Goal: Information Seeking & Learning: Check status

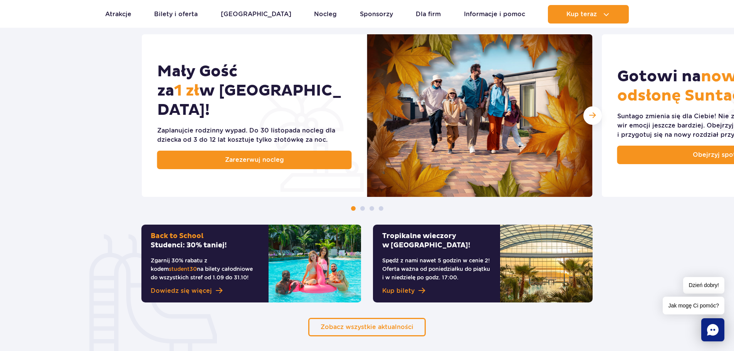
scroll to position [424, 0]
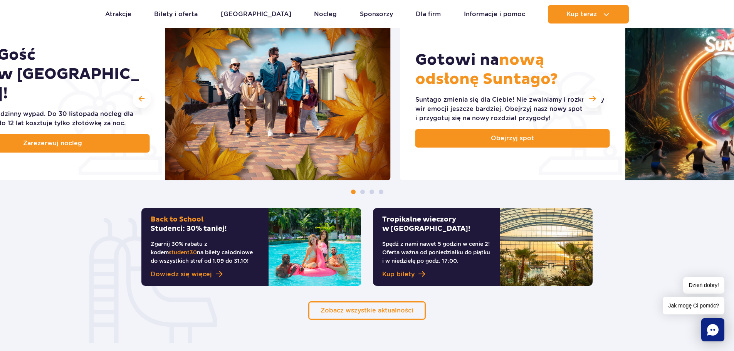
click at [231, 133] on img at bounding box center [277, 99] width 225 height 163
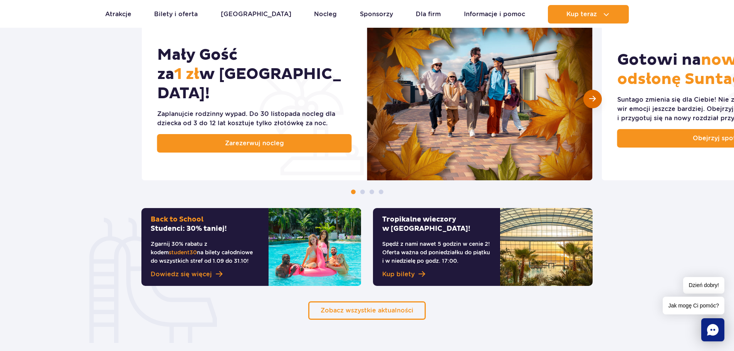
click at [593, 102] on span "Następny slajd" at bounding box center [592, 98] width 7 height 7
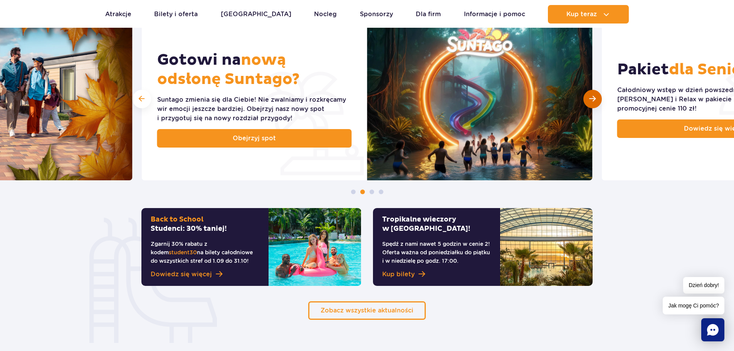
click at [594, 96] on span "Następny slajd" at bounding box center [592, 98] width 7 height 7
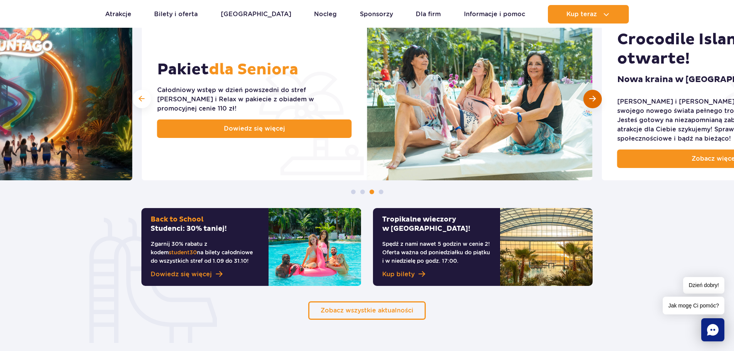
click at [594, 96] on span "Następny slajd" at bounding box center [592, 98] width 7 height 7
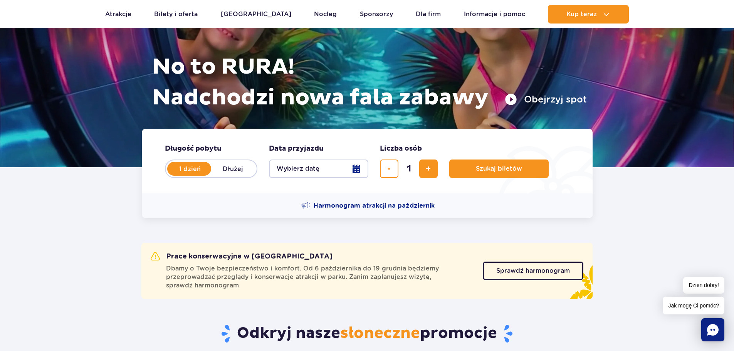
scroll to position [0, 0]
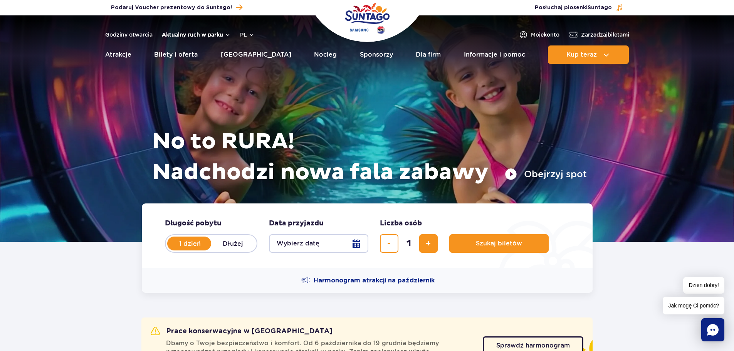
click at [184, 35] on button "Aktualny ruch w parku" at bounding box center [196, 35] width 69 height 6
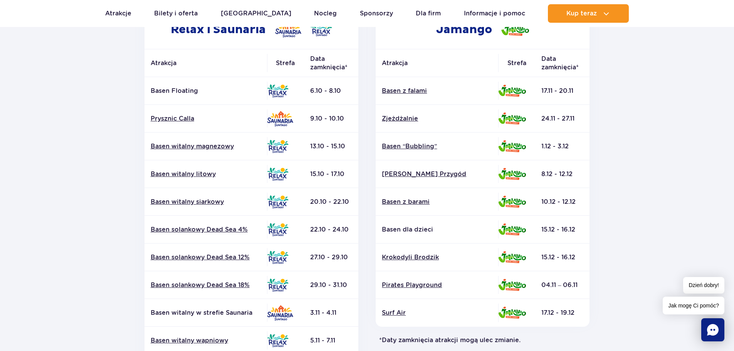
scroll to position [154, 0]
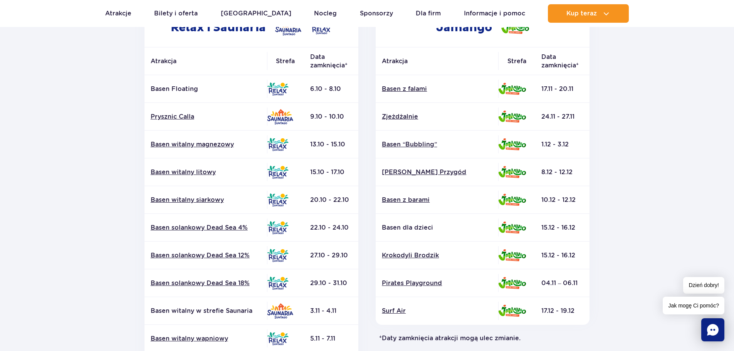
drag, startPoint x: 546, startPoint y: 87, endPoint x: 568, endPoint y: 89, distance: 21.6
click at [568, 89] on td "17.11 - 20.11" at bounding box center [562, 89] width 54 height 28
drag, startPoint x: 545, startPoint y: 114, endPoint x: 568, endPoint y: 117, distance: 23.4
click at [568, 117] on td "24.11 - 27.11" at bounding box center [562, 117] width 54 height 28
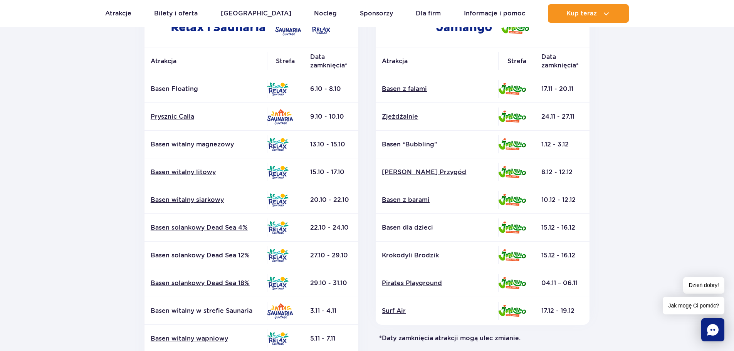
click at [568, 117] on td "24.11 - 27.11" at bounding box center [562, 117] width 54 height 28
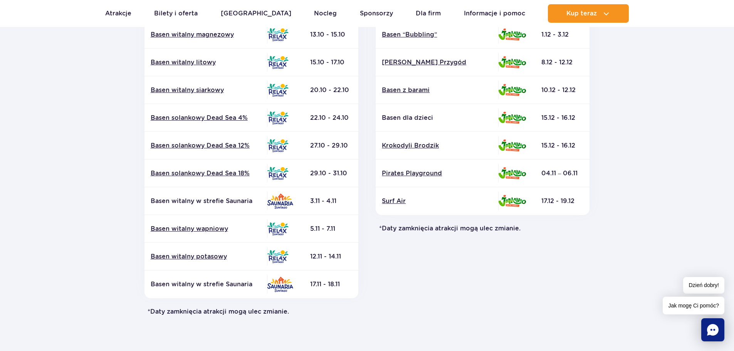
scroll to position [308, 0]
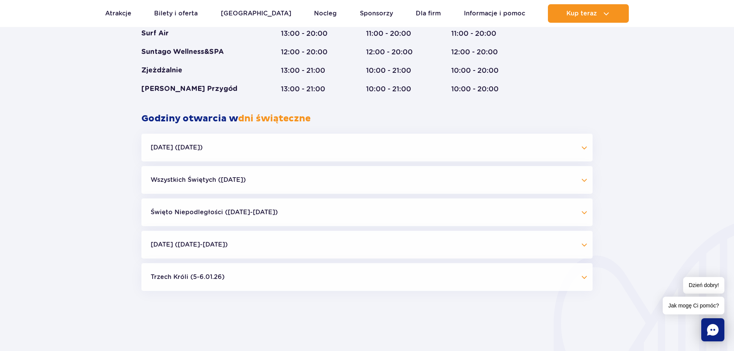
scroll to position [678, 0]
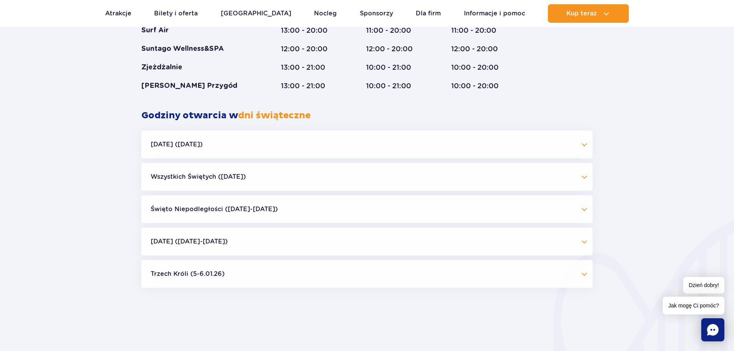
click at [240, 154] on button "[DATE] ([DATE])" at bounding box center [366, 145] width 451 height 28
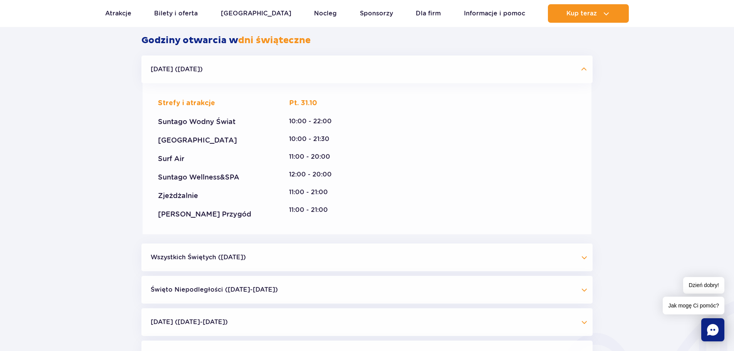
scroll to position [755, 0]
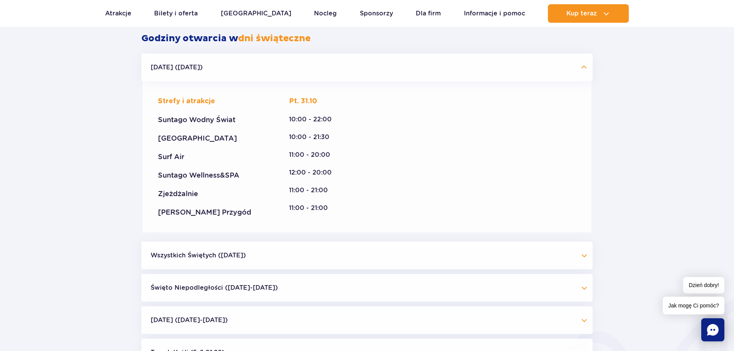
click at [254, 255] on button "Wszystkich Świętych ([DATE])" at bounding box center [366, 255] width 451 height 28
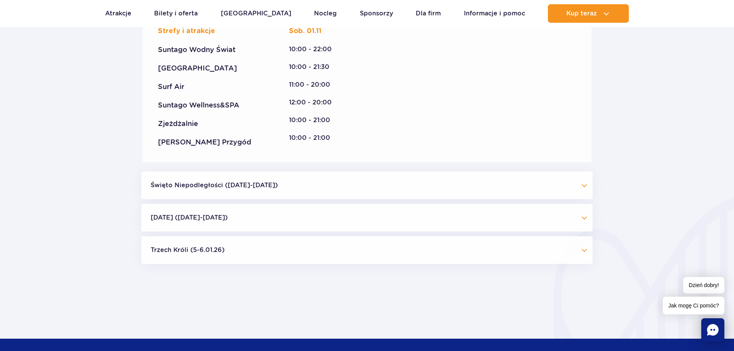
scroll to position [1025, 0]
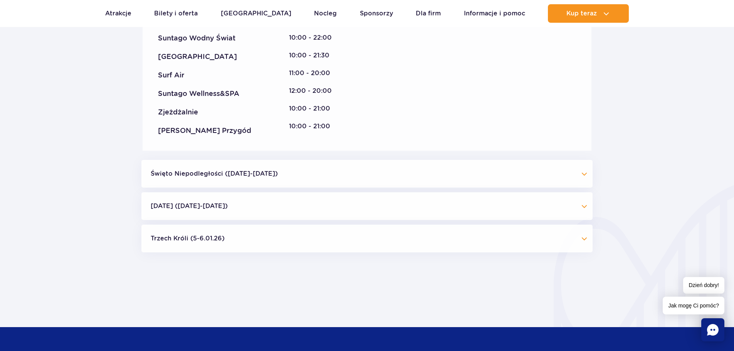
click at [385, 168] on button "Święto Niepodległości ([DATE]-[DATE])" at bounding box center [366, 174] width 451 height 28
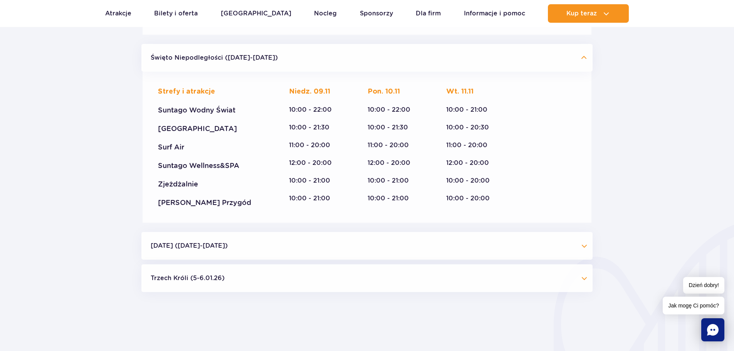
scroll to position [1179, 0]
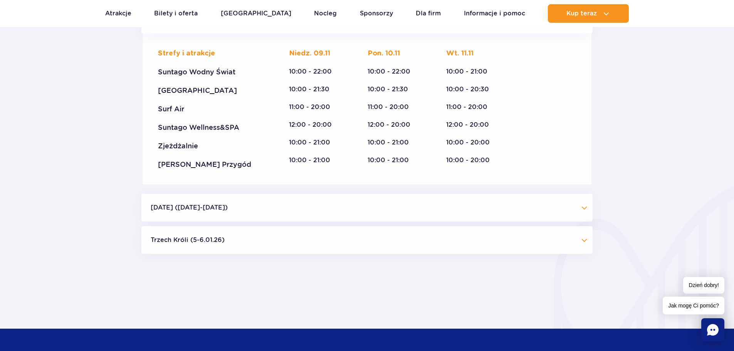
click at [359, 203] on button "[DATE] ([DATE]-[DATE])" at bounding box center [366, 208] width 451 height 28
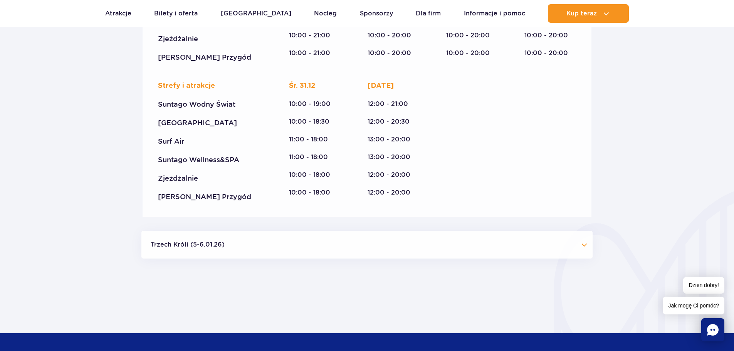
scroll to position [1679, 0]
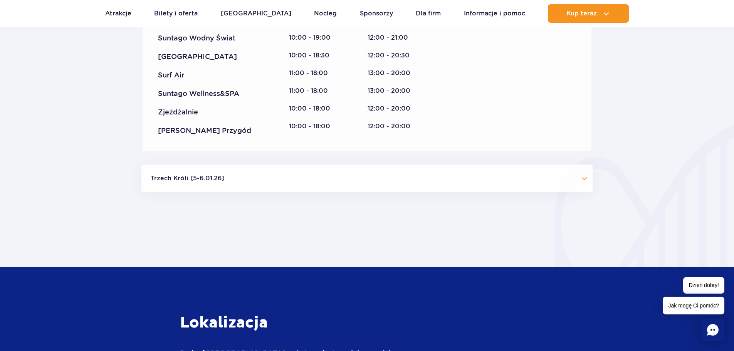
click at [360, 185] on button "Trzech Króli (5-6.01.26)" at bounding box center [366, 178] width 451 height 28
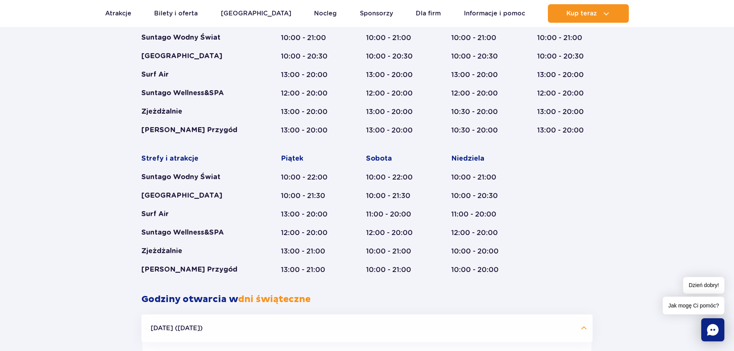
scroll to position [332, 0]
